Goal: Task Accomplishment & Management: Use online tool/utility

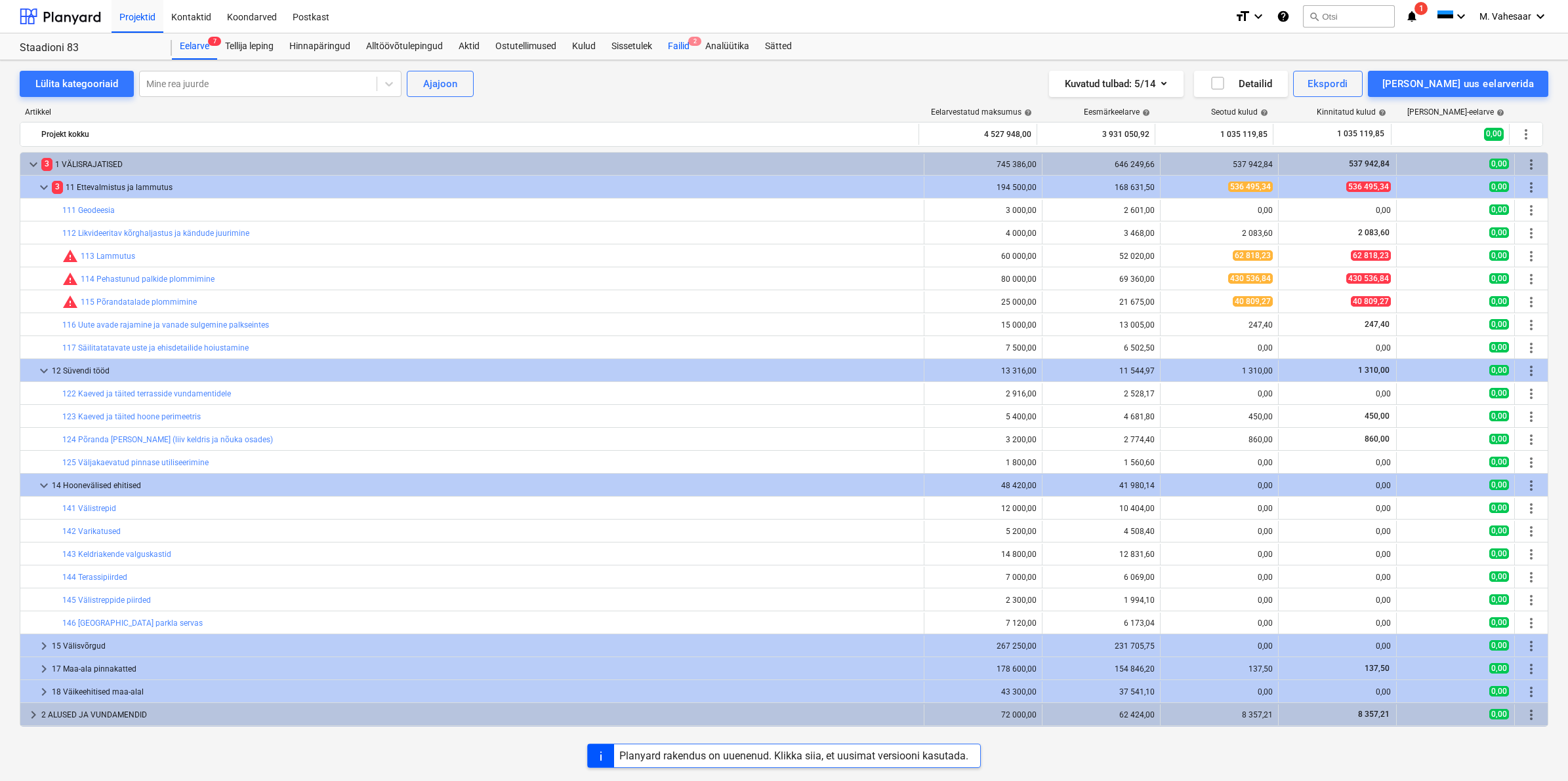
drag, startPoint x: 0, startPoint y: 0, endPoint x: 669, endPoint y: 40, distance: 670.2
click at [669, 40] on div "Failid 2" at bounding box center [678, 46] width 38 height 26
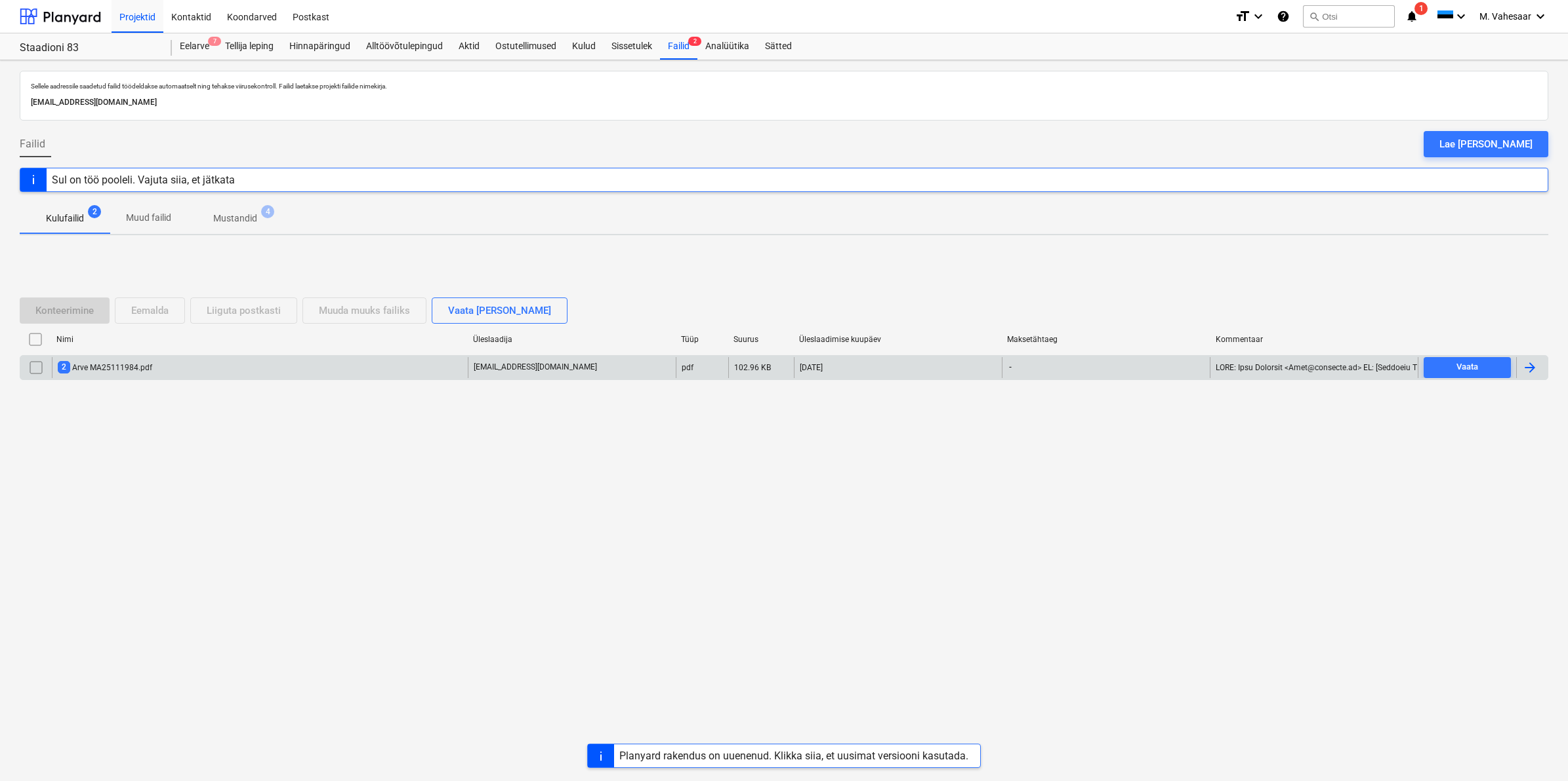
click at [149, 368] on div "2 Arve MA25111984.pdf" at bounding box center [104, 367] width 94 height 13
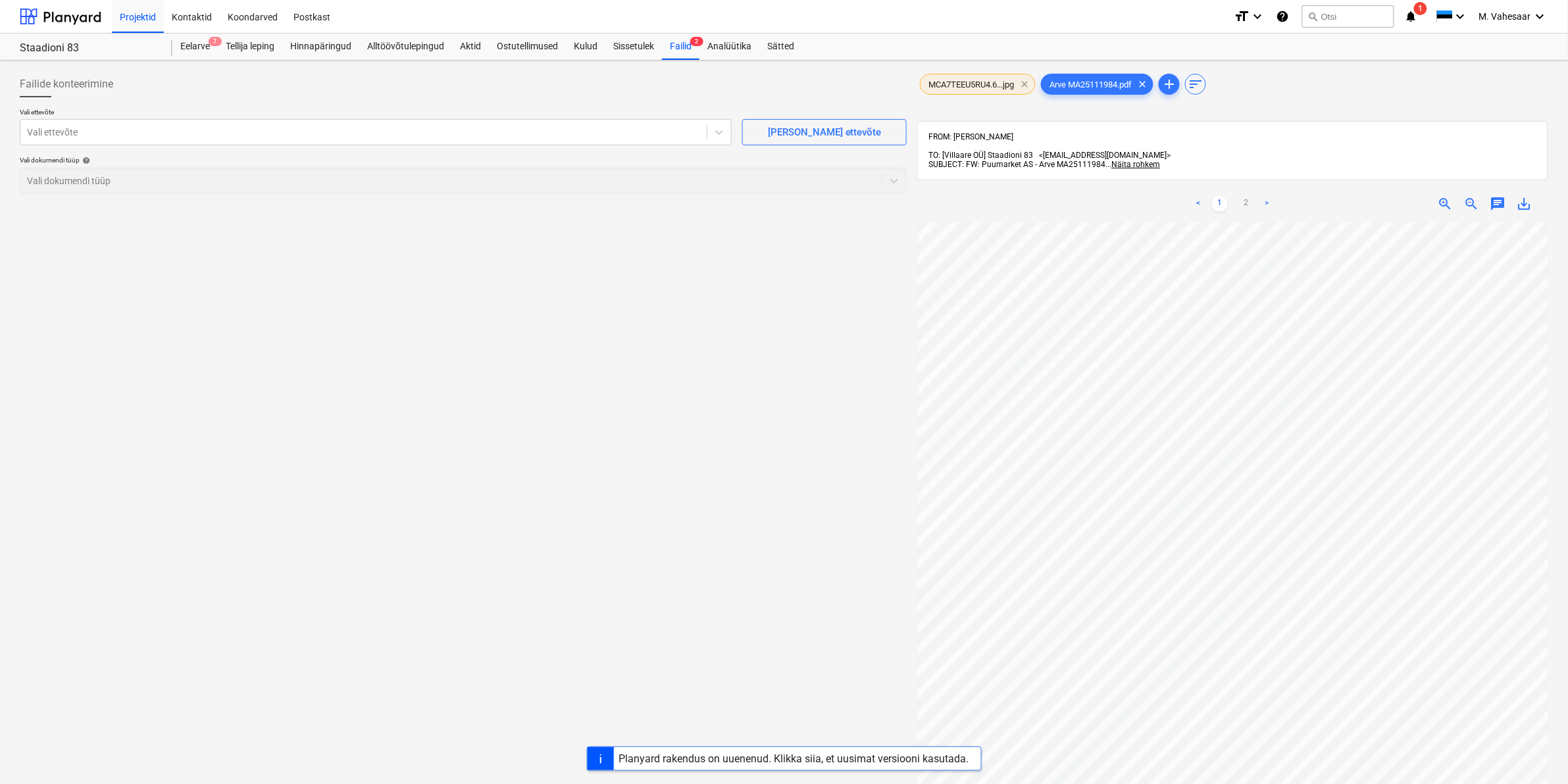
click at [1028, 83] on span "clear" at bounding box center [1024, 84] width 16 height 16
click at [248, 127] on div at bounding box center [363, 132] width 673 height 13
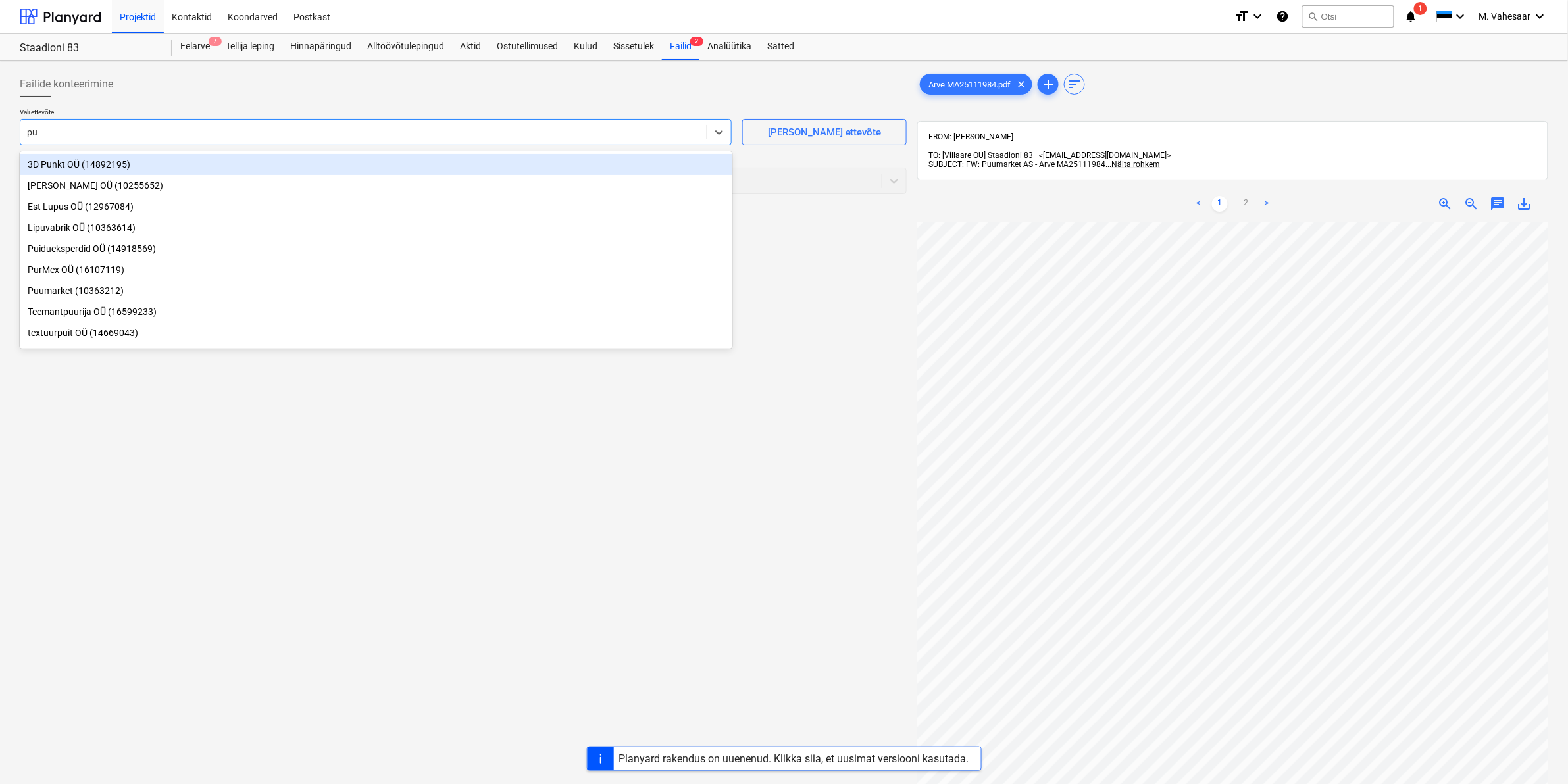
type input "puu"
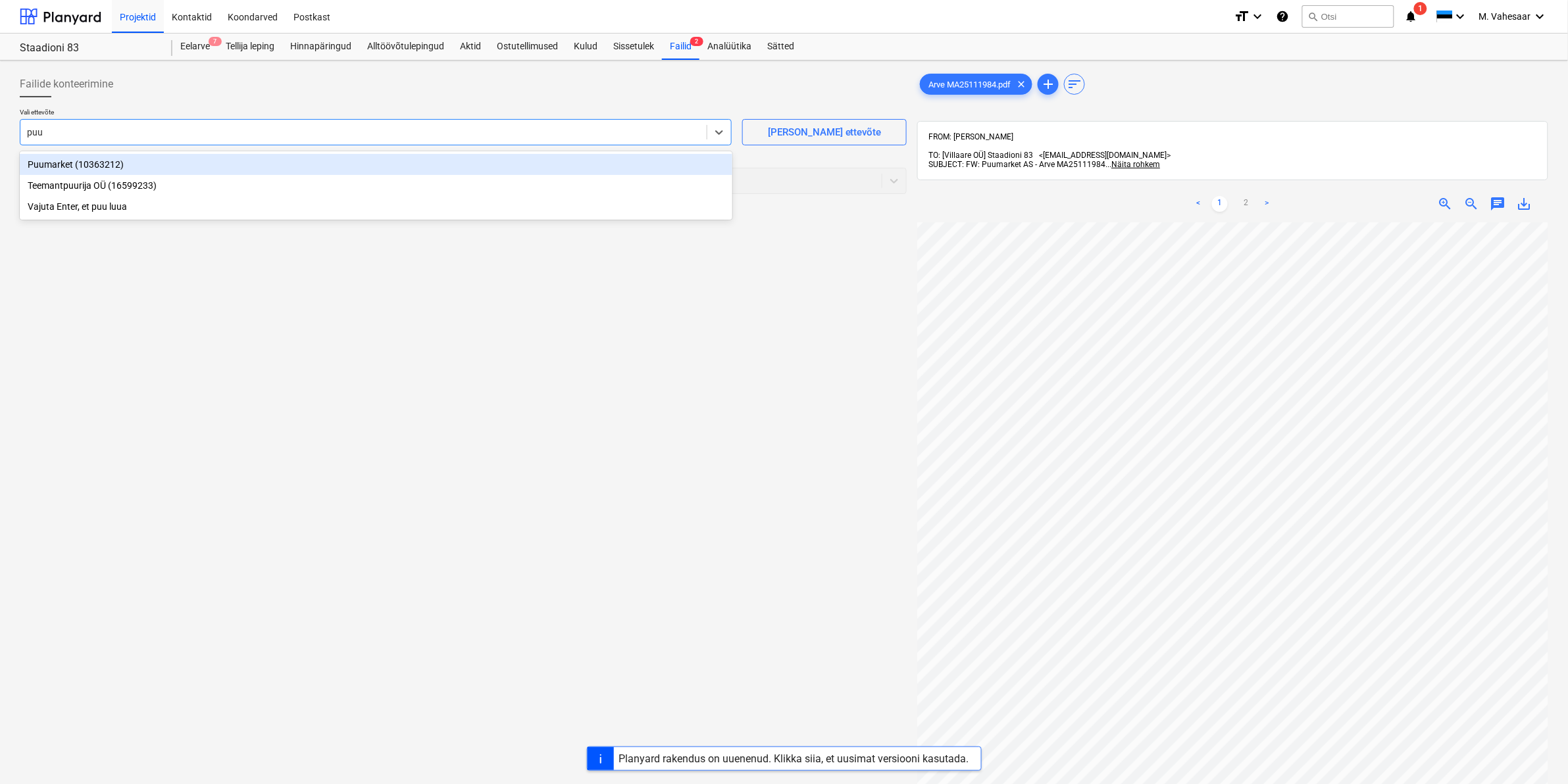
click at [65, 165] on div "Puumarket (10363212)" at bounding box center [376, 164] width 713 height 21
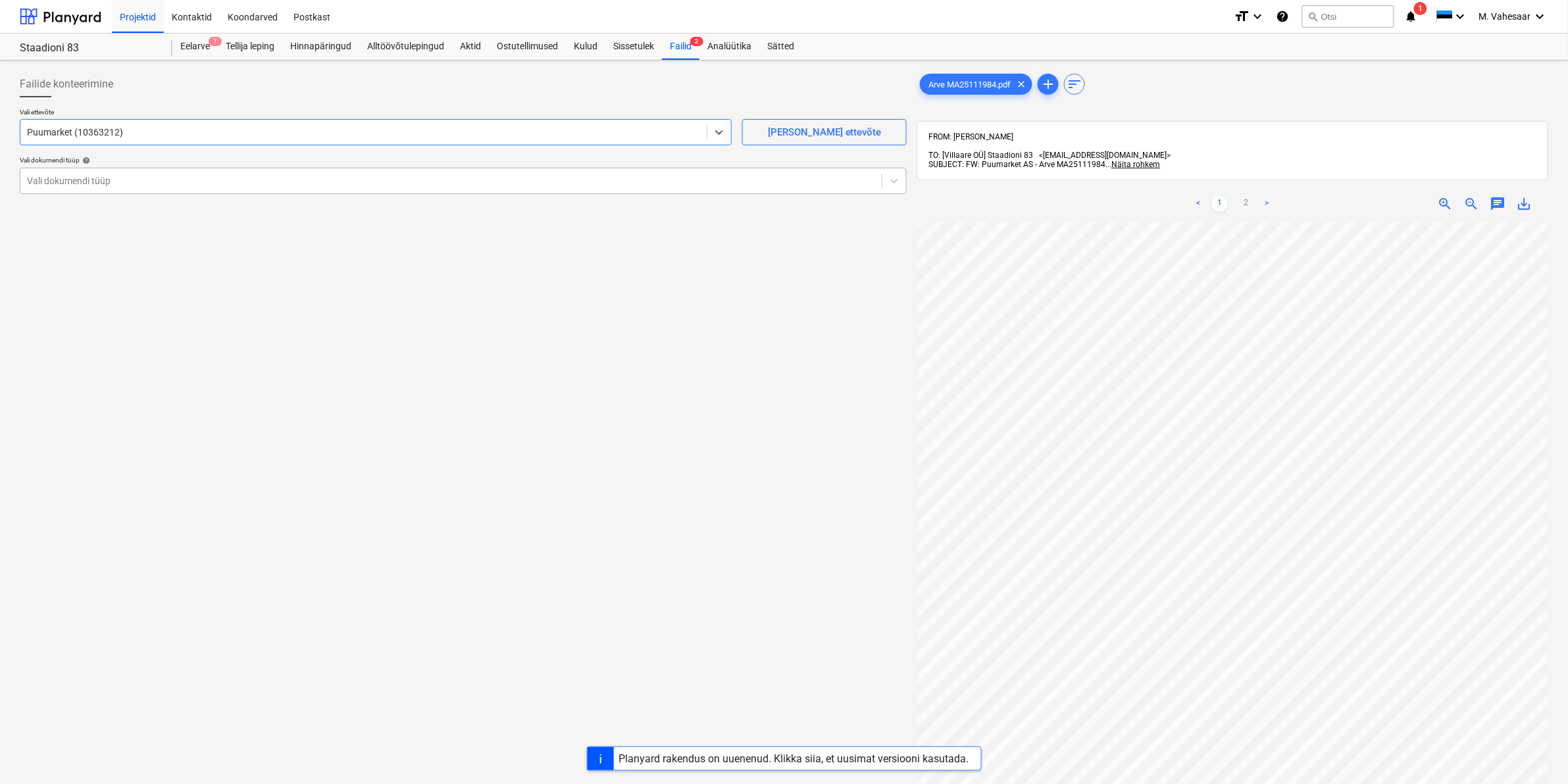
click at [70, 184] on div at bounding box center [451, 181] width 849 height 13
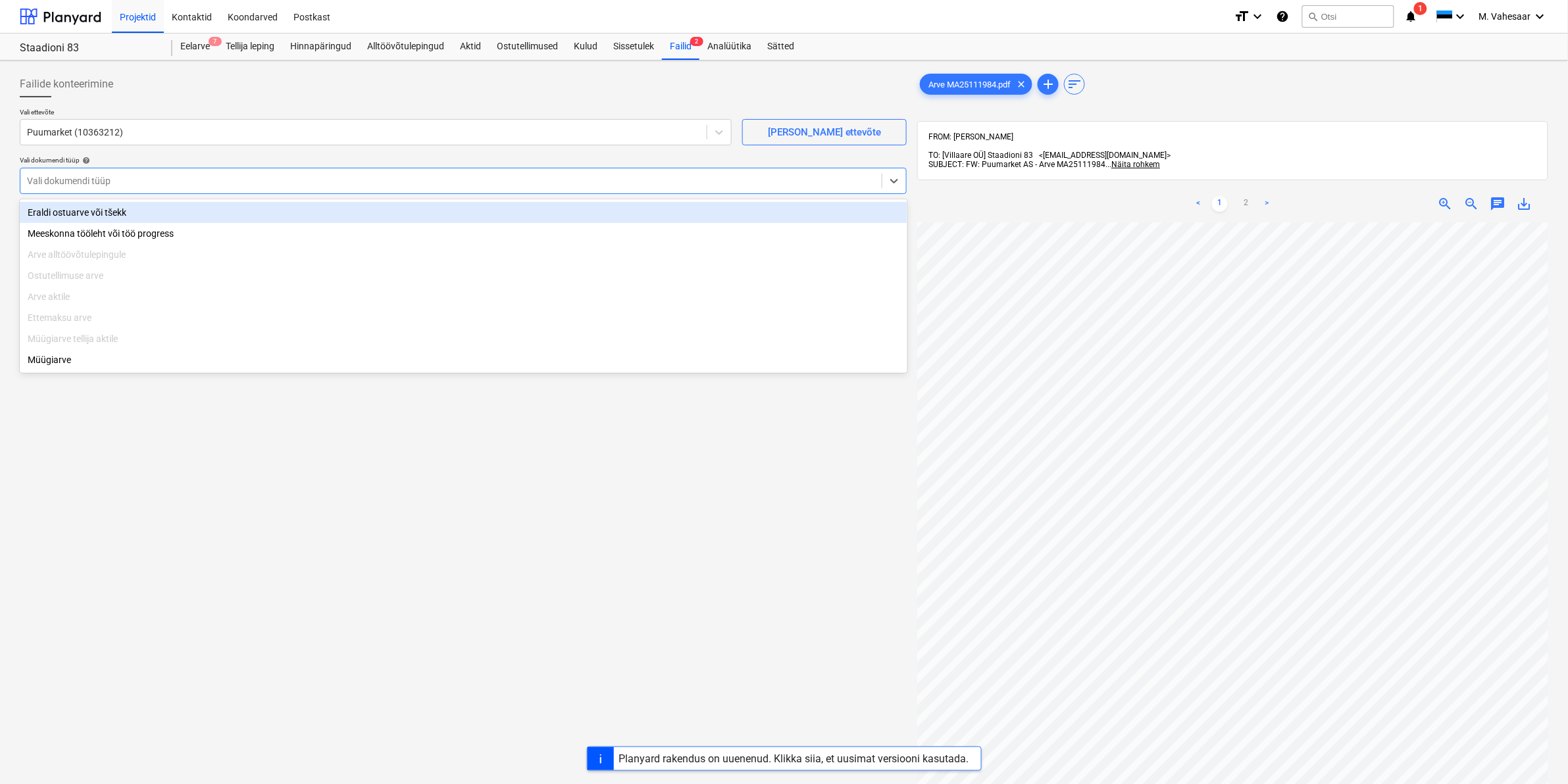
click at [72, 206] on div "Eraldi ostuarve või tšekk" at bounding box center [464, 212] width 888 height 21
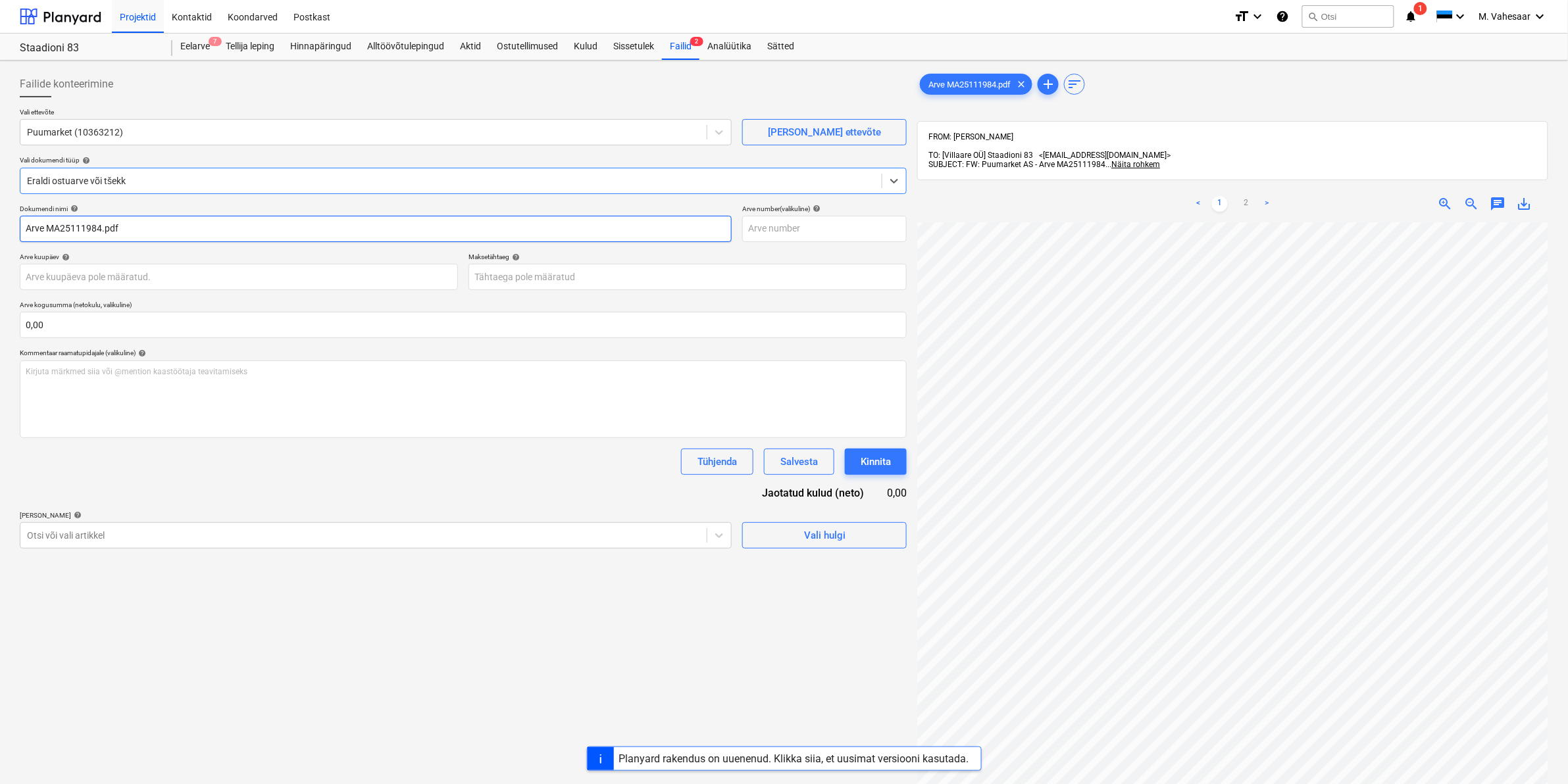
click at [25, 229] on input "Arve MA25111984.pdf" at bounding box center [376, 228] width 712 height 26
type input "Puumarket Arve MA25111984.pdf"
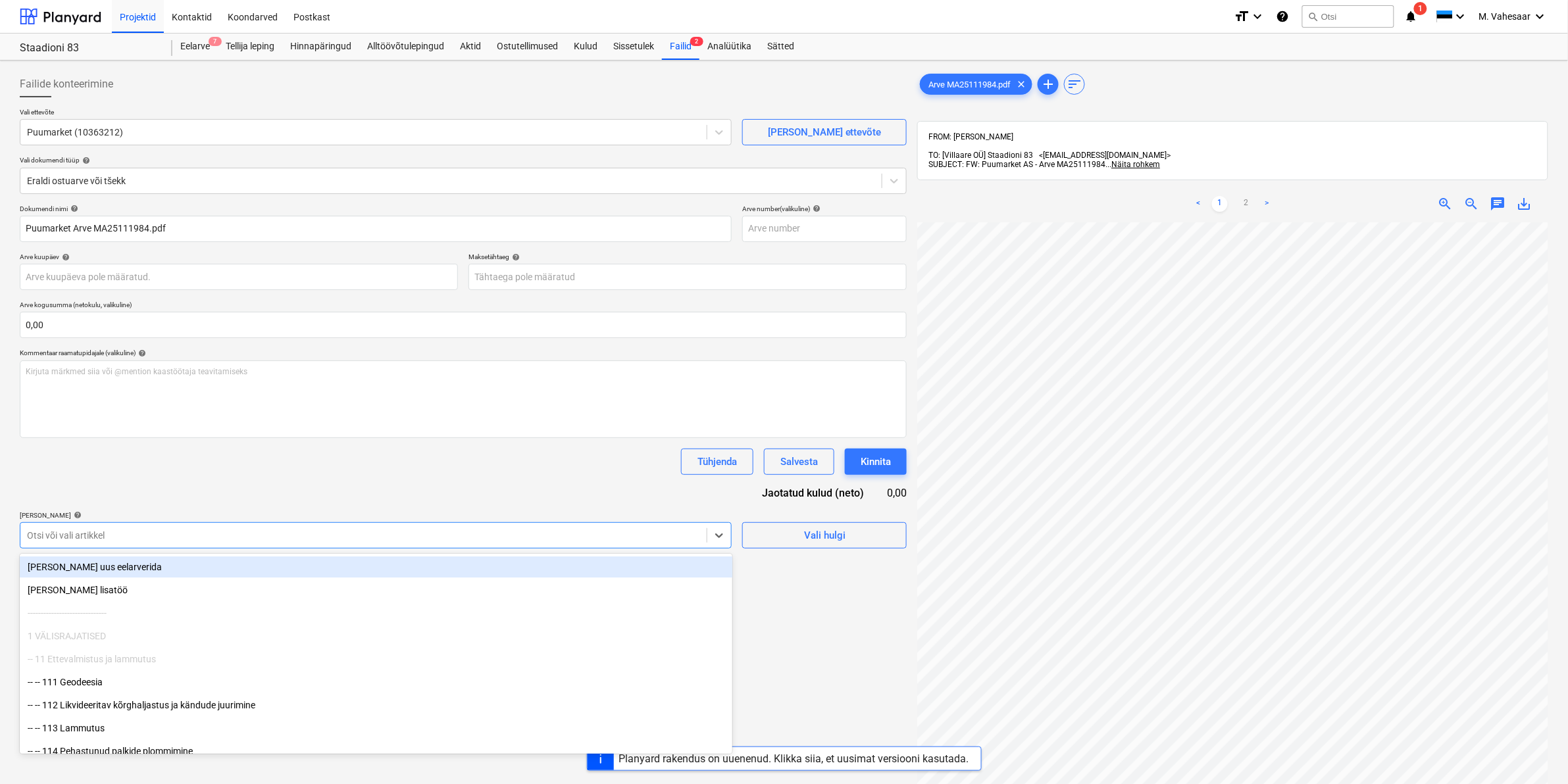
click at [106, 531] on div at bounding box center [363, 536] width 673 height 13
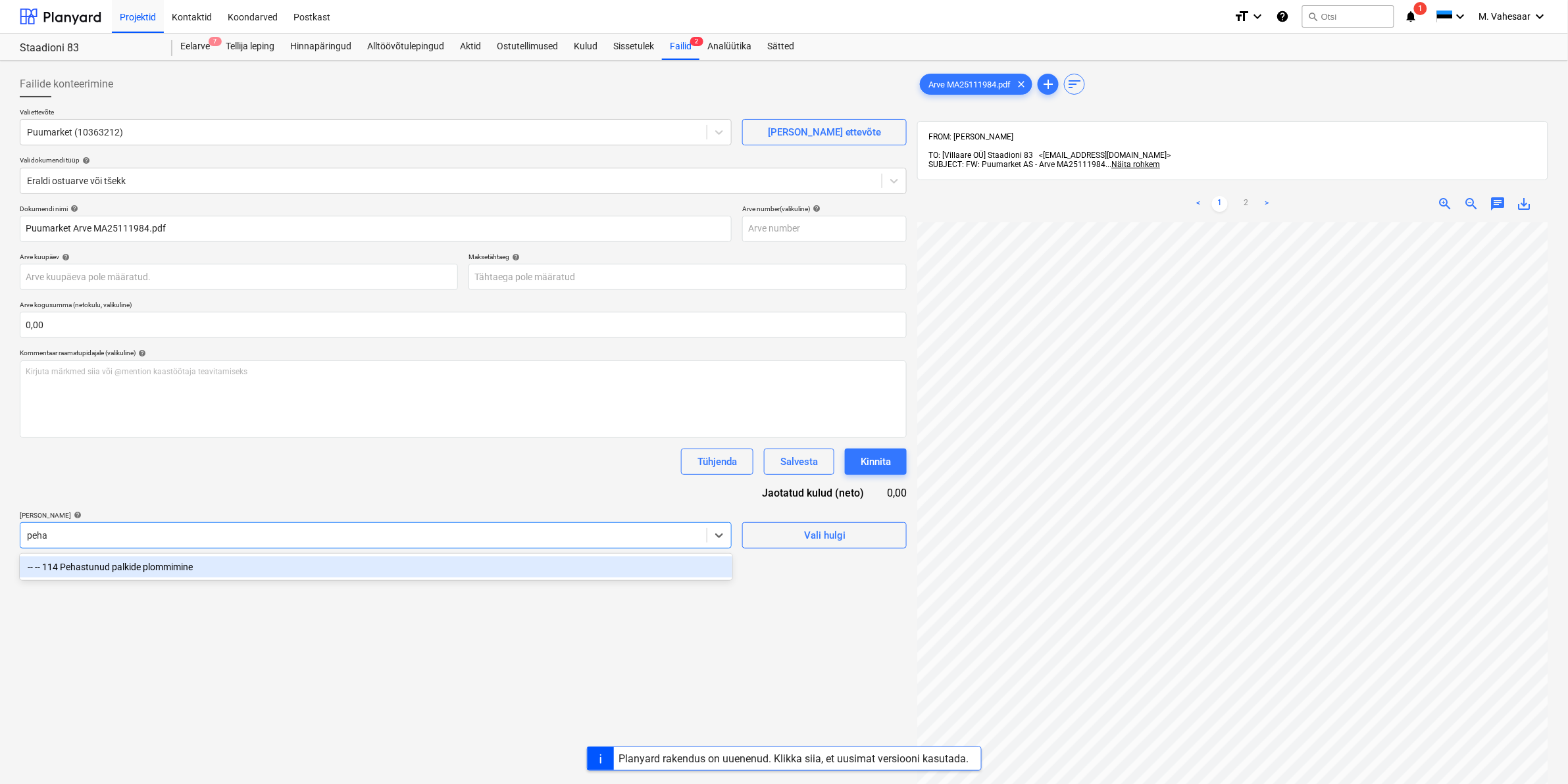
type input "pehas"
click at [143, 569] on div "-- -- 114 Pehastunud palkide plommimine" at bounding box center [376, 567] width 713 height 21
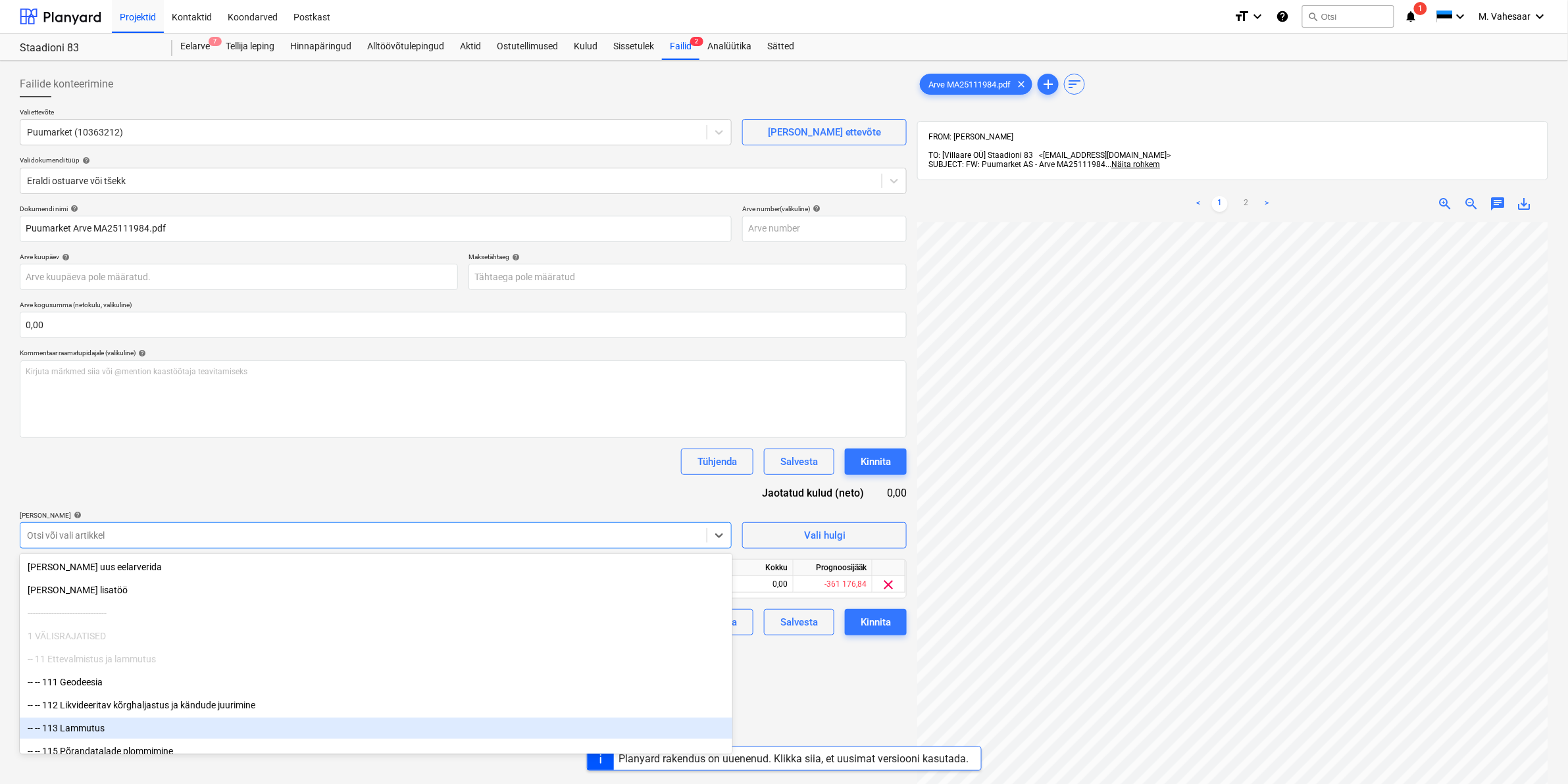
click at [801, 708] on div "Failide konteerimine Vali ettevõte Puumarket (10363212) [PERSON_NAME] uus ettev…" at bounding box center [463, 520] width 897 height 910
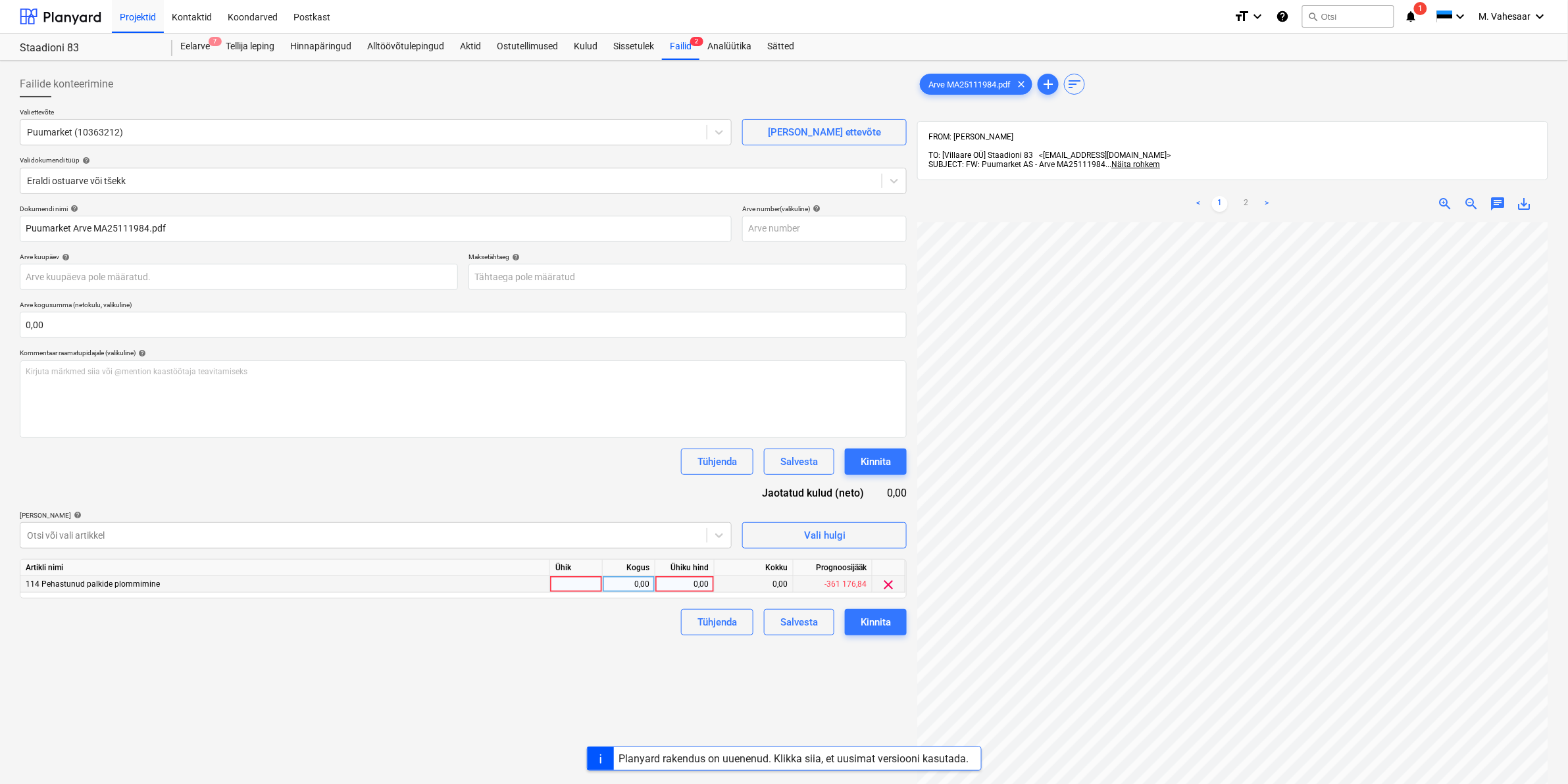
click at [675, 584] on div "0,00" at bounding box center [684, 584] width 48 height 17
type input "477,74"
click at [658, 631] on div "Tühjenda Salvesta Kinnita" at bounding box center [464, 622] width 887 height 26
click at [876, 619] on div "Kinnita" at bounding box center [875, 622] width 30 height 17
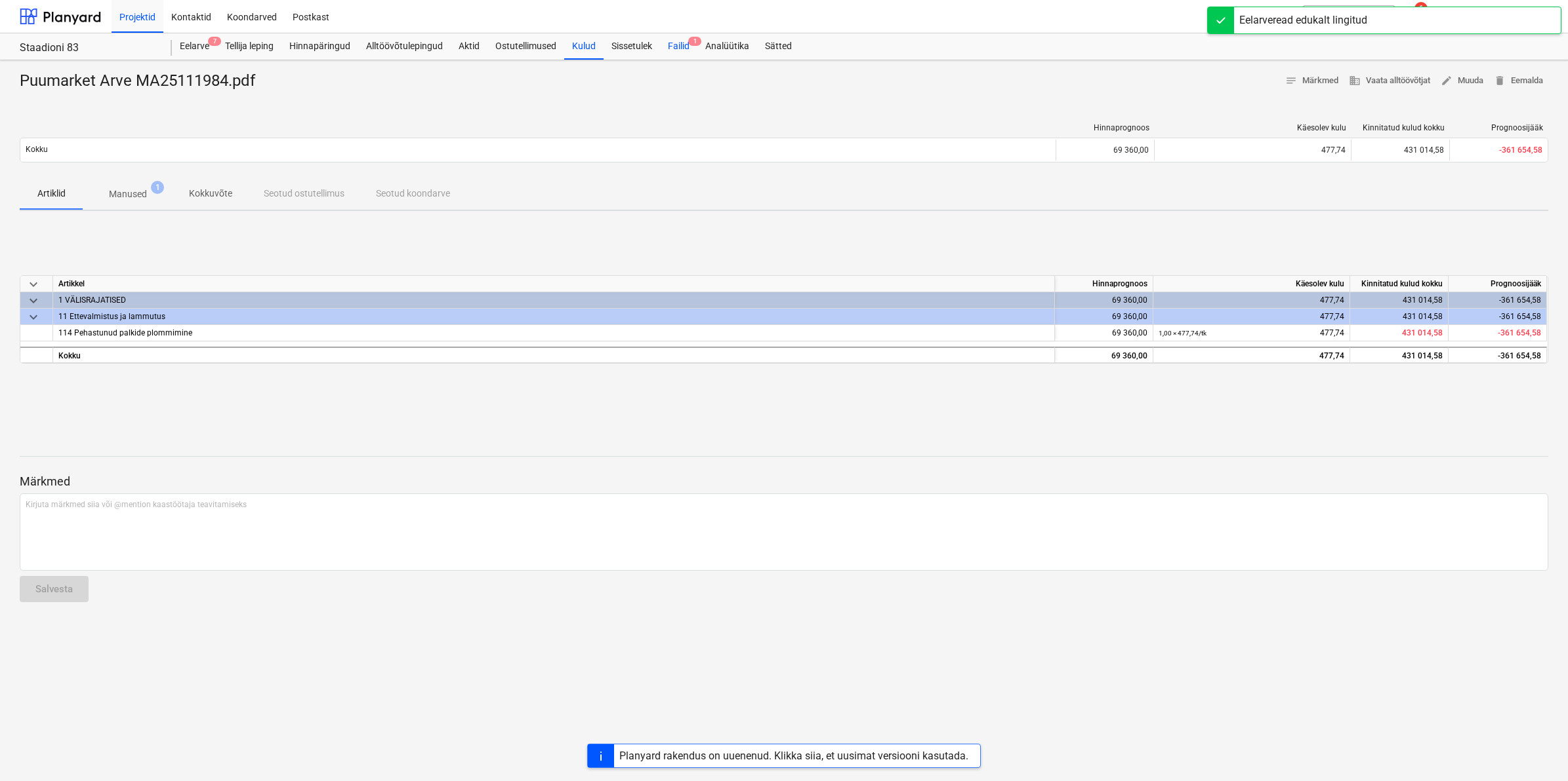
click at [679, 49] on div "Failid 1" at bounding box center [678, 46] width 38 height 26
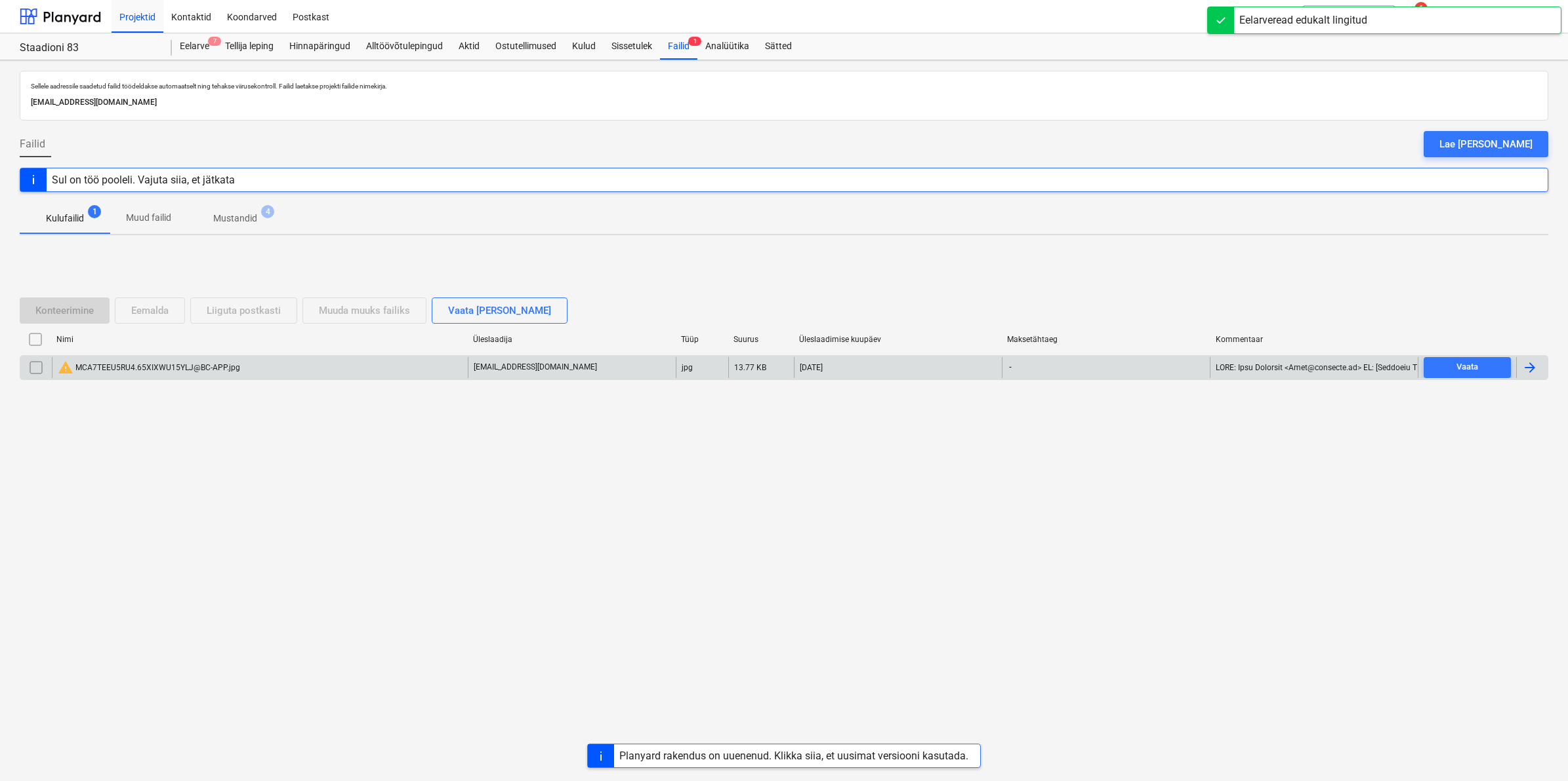
click at [164, 373] on div "warning MCA7TEEU5RU4.65XIXWU15YLJ@BC-APP.jpg" at bounding box center [149, 368] width 182 height 16
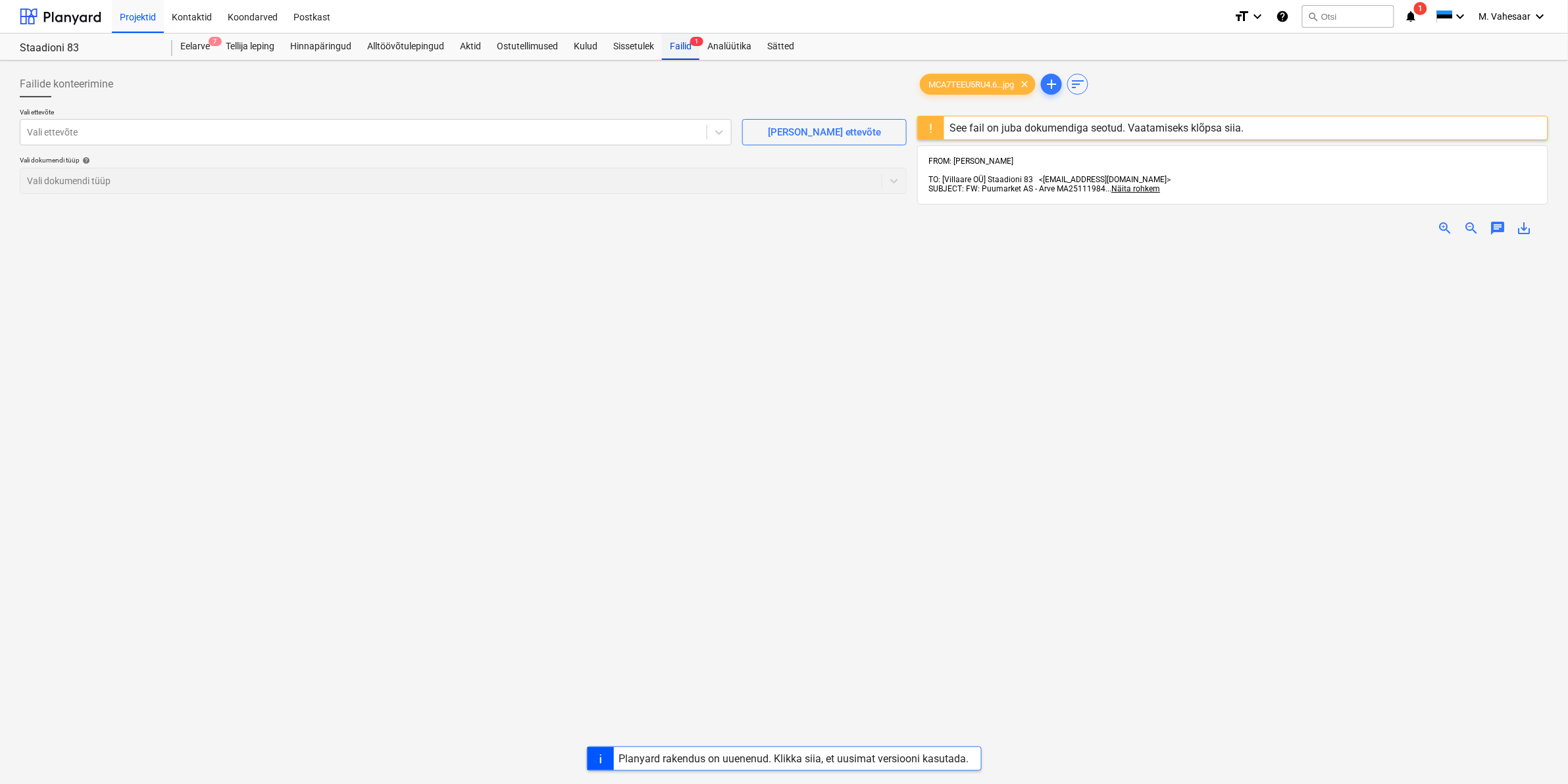
click at [673, 46] on div "Failid 1" at bounding box center [680, 46] width 38 height 26
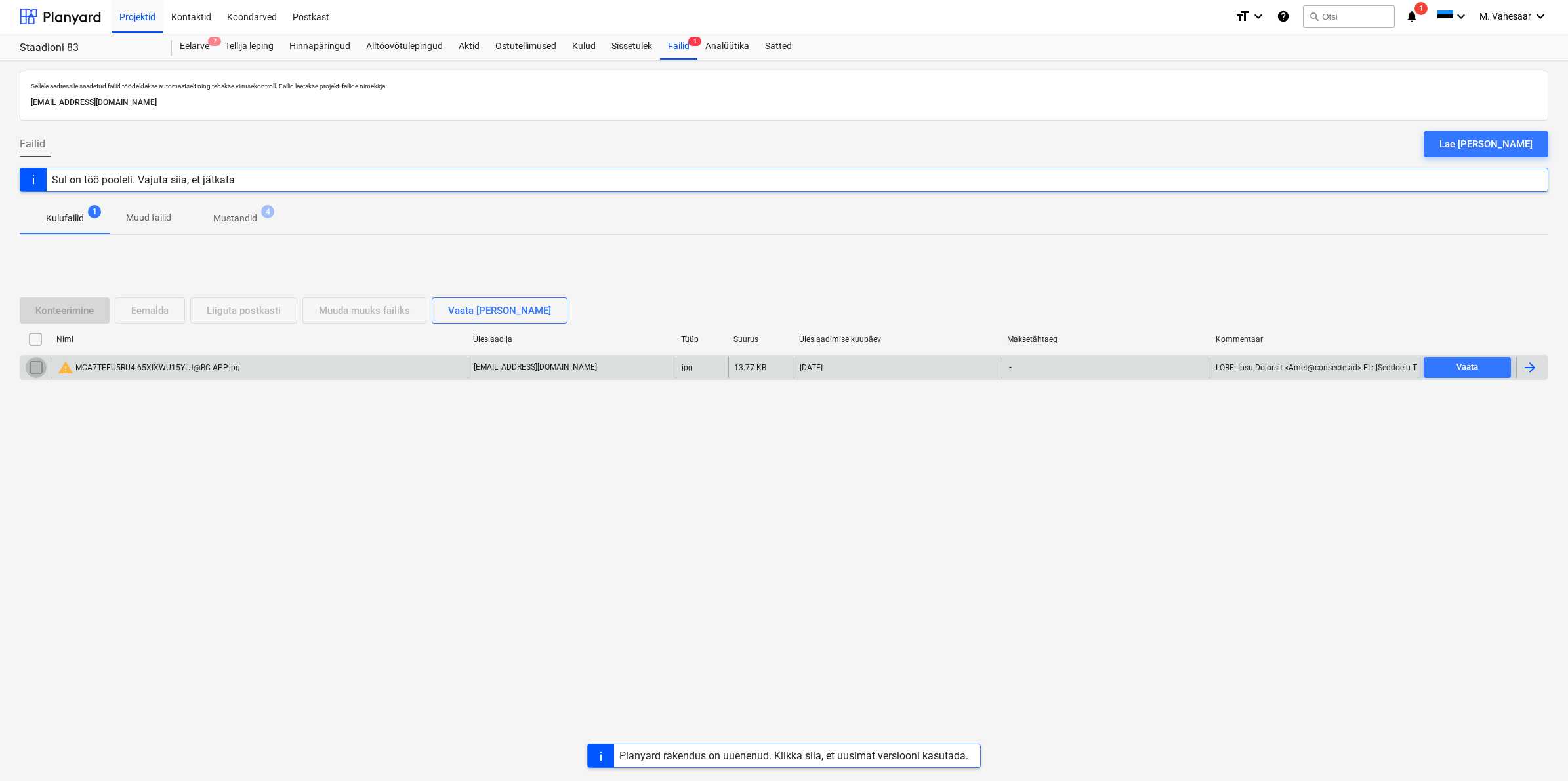
click at [35, 365] on input "checkbox" at bounding box center [36, 368] width 21 height 21
click at [155, 308] on div "Eemalda" at bounding box center [150, 311] width 38 height 17
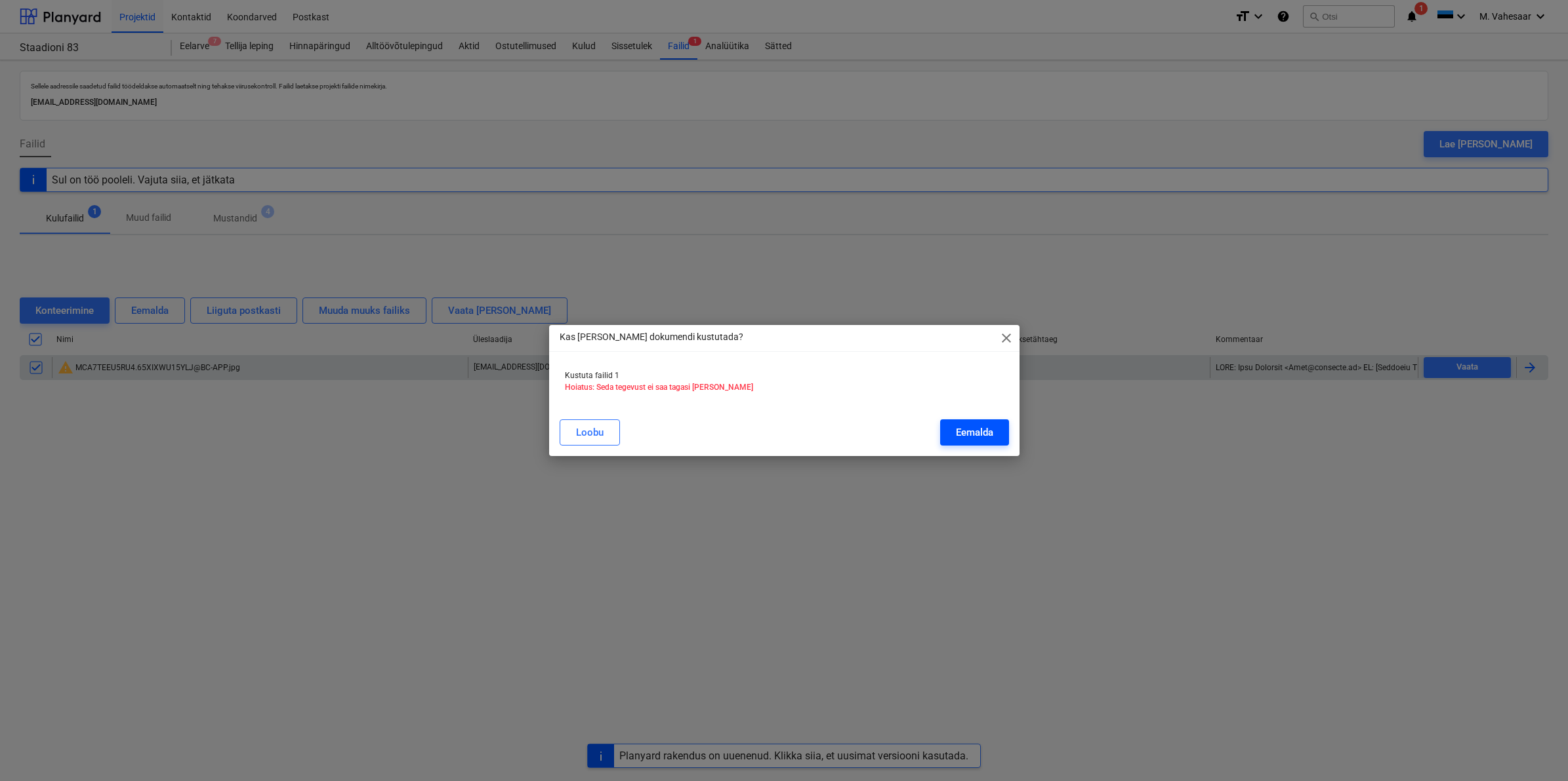
click at [966, 431] on div "Eemalda" at bounding box center [974, 433] width 38 height 17
